Goal: Task Accomplishment & Management: Manage account settings

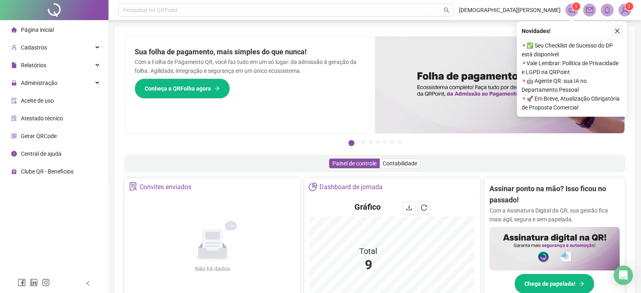
click at [618, 29] on icon "close" at bounding box center [618, 31] width 6 height 6
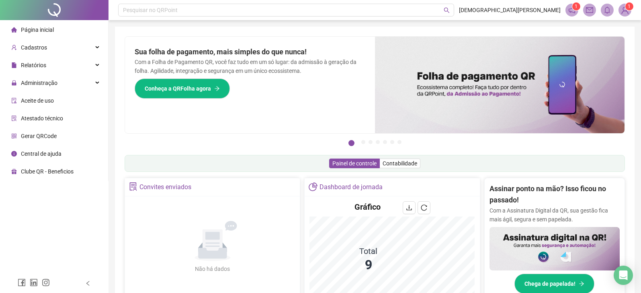
click at [576, 14] on span at bounding box center [572, 10] width 13 height 13
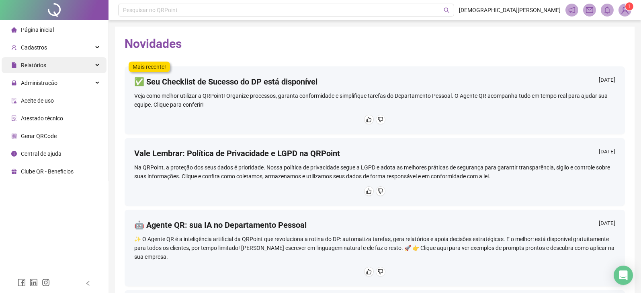
click at [38, 63] on span "Relatórios" at bounding box center [33, 65] width 25 height 6
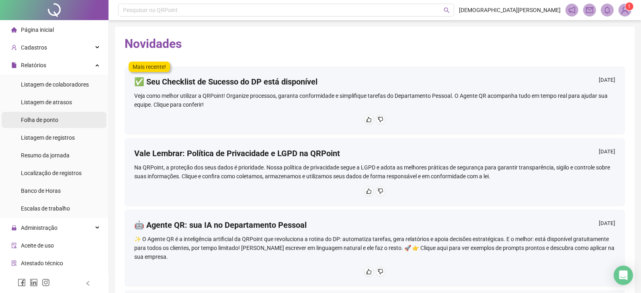
click at [54, 114] on div "Folha de ponto" at bounding box center [39, 120] width 37 height 16
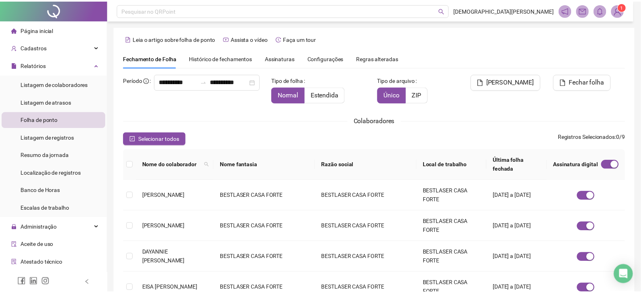
scroll to position [18, 0]
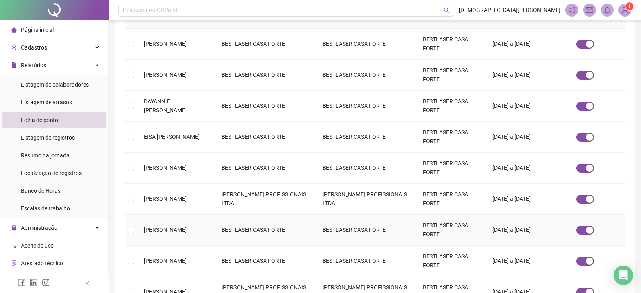
drag, startPoint x: 173, startPoint y: 229, endPoint x: 183, endPoint y: 229, distance: 10.1
click at [174, 229] on span "[PERSON_NAME]" at bounding box center [165, 229] width 43 height 6
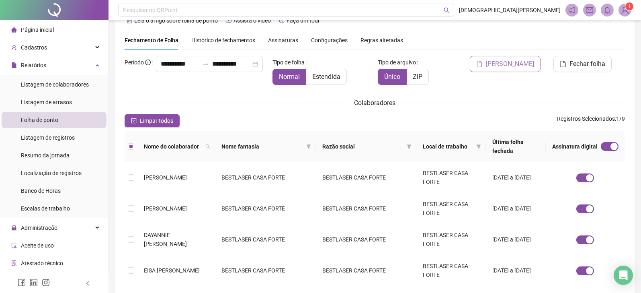
click at [513, 66] on span "[PERSON_NAME]" at bounding box center [510, 64] width 48 height 10
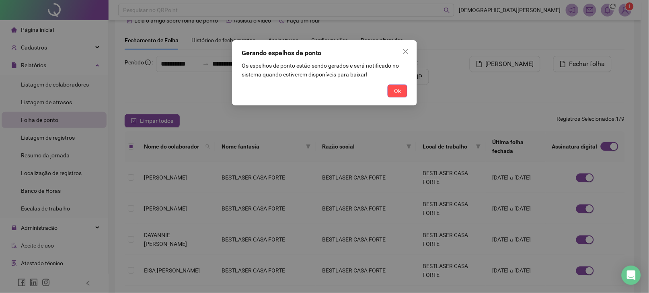
click at [384, 87] on div "Ok" at bounding box center [325, 90] width 166 height 13
click at [396, 95] on span "Ok" at bounding box center [397, 90] width 7 height 9
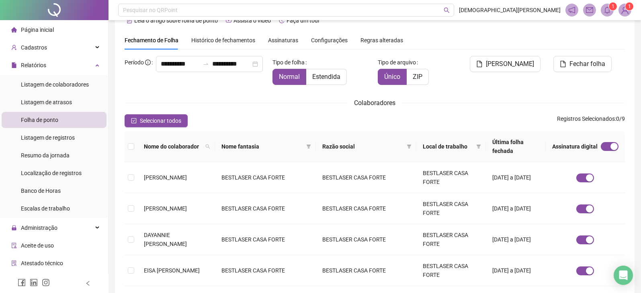
click at [56, 121] on span "Folha de ponto" at bounding box center [39, 120] width 37 height 6
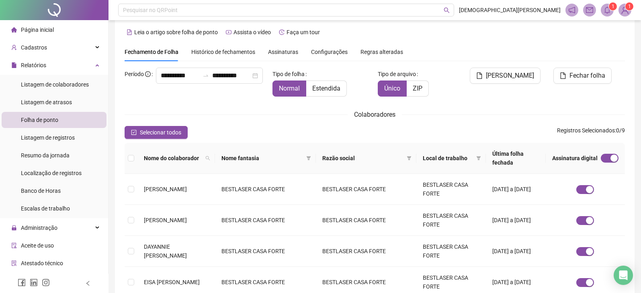
scroll to position [0, 0]
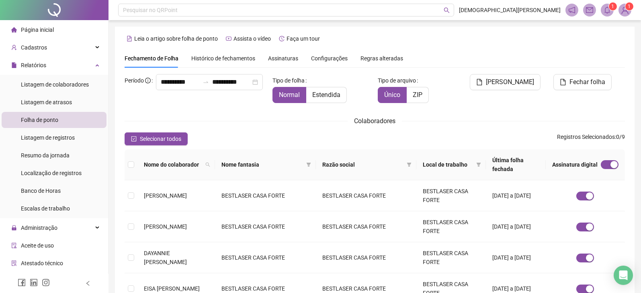
click at [44, 27] on span "Página inicial" at bounding box center [37, 30] width 33 height 6
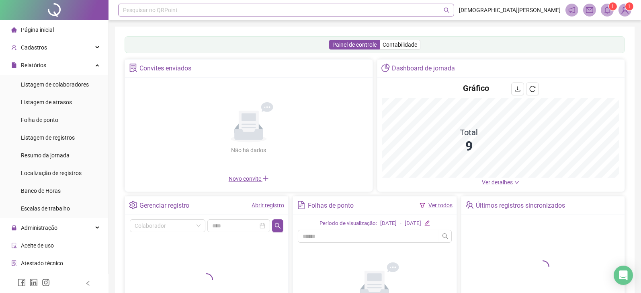
click at [175, 10] on div "Pesquisar no QRPoint" at bounding box center [286, 10] width 336 height 13
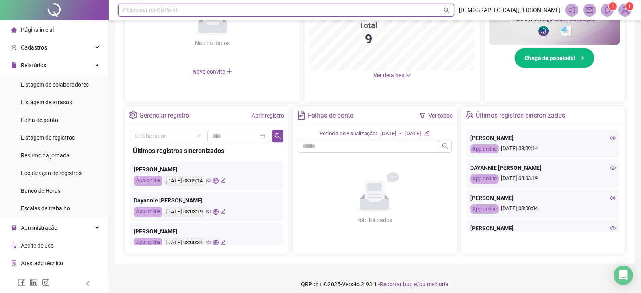
scroll to position [231, 0]
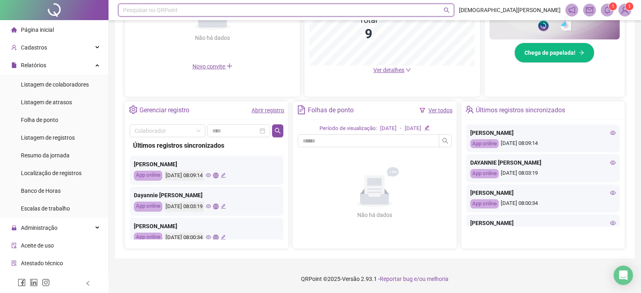
click at [430, 127] on icon "edit" at bounding box center [427, 127] width 5 height 5
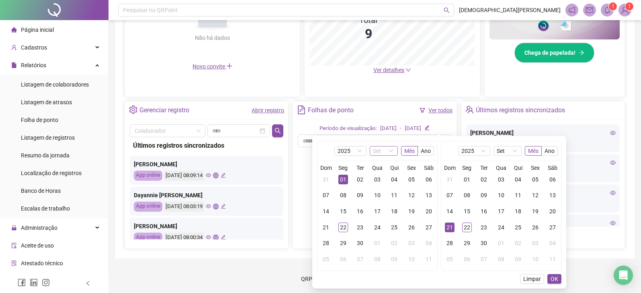
click at [394, 150] on div "Set" at bounding box center [384, 151] width 28 height 10
click at [383, 240] on div "Ago" at bounding box center [383, 242] width 15 height 9
click at [409, 176] on div "01" at bounding box center [412, 180] width 10 height 10
click at [321, 257] on div "31" at bounding box center [326, 259] width 10 height 10
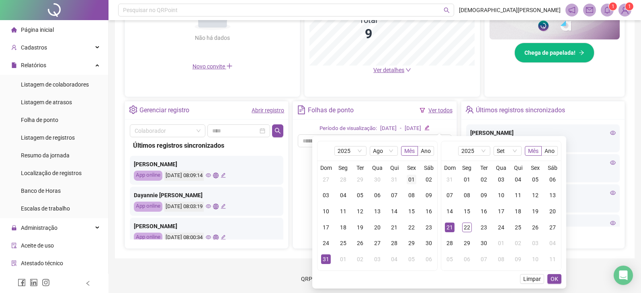
click at [410, 180] on div "01" at bounding box center [412, 180] width 10 height 10
click at [452, 179] on div "31" at bounding box center [450, 180] width 10 height 10
drag, startPoint x: 553, startPoint y: 279, endPoint x: 541, endPoint y: 271, distance: 14.7
click at [553, 279] on span "OK" at bounding box center [555, 278] width 8 height 9
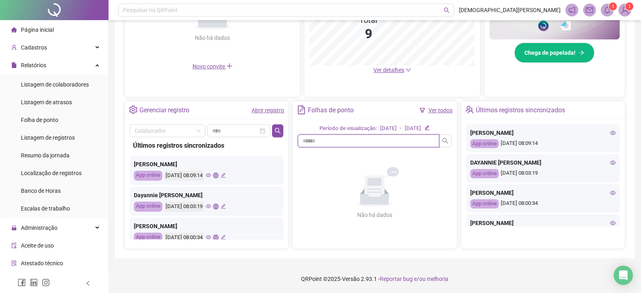
click at [334, 142] on input "text" at bounding box center [368, 140] width 141 height 13
click at [447, 142] on icon "search" at bounding box center [445, 141] width 6 height 6
click at [443, 142] on icon "search" at bounding box center [445, 141] width 6 height 6
type input "******"
click at [450, 113] on link "Ver todos" at bounding box center [441, 110] width 24 height 6
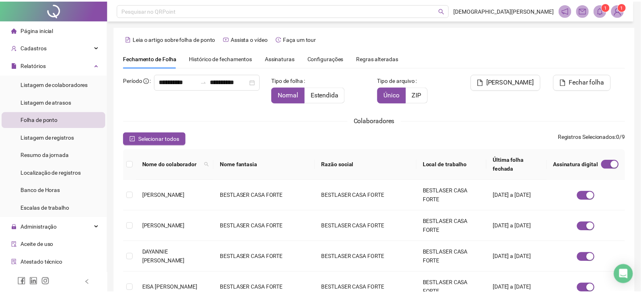
scroll to position [18, 0]
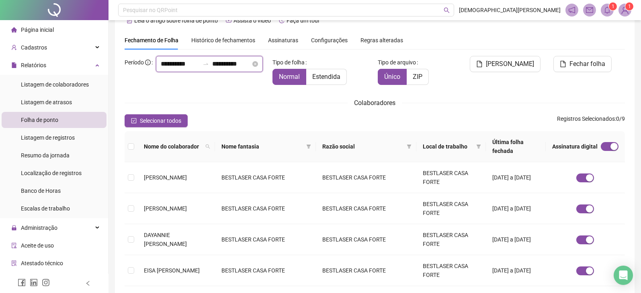
click at [164, 69] on input "**********" at bounding box center [180, 64] width 39 height 10
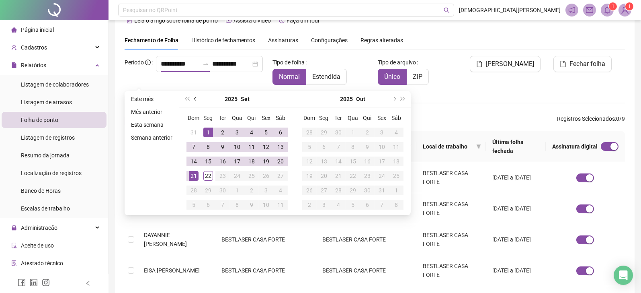
click at [195, 100] on button "prev-year" at bounding box center [195, 99] width 9 height 16
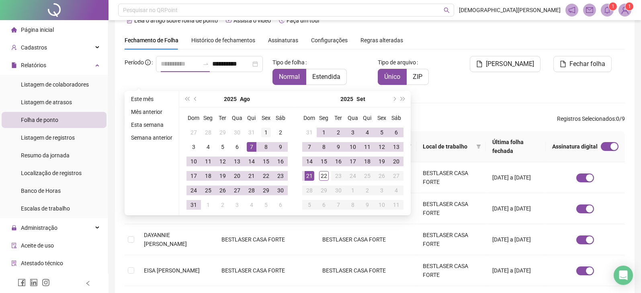
type input "**********"
click at [261, 132] on div "1" at bounding box center [266, 132] width 10 height 10
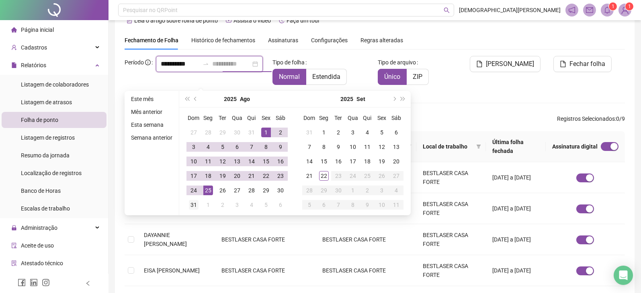
type input "**********"
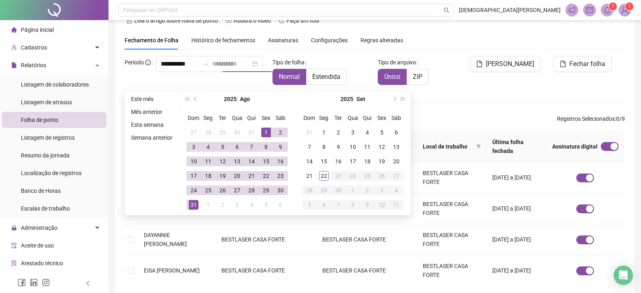
click at [196, 201] on div "31" at bounding box center [194, 205] width 10 height 10
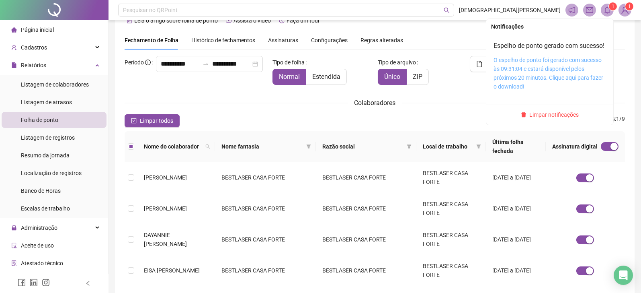
drag, startPoint x: 524, startPoint y: 74, endPoint x: 520, endPoint y: 79, distance: 5.8
click at [516, 74] on link "O espelho de ponto foi gerado com sucesso às 09:31:04 e estará disponível pelos…" at bounding box center [549, 73] width 110 height 33
